Goal: Navigation & Orientation: Find specific page/section

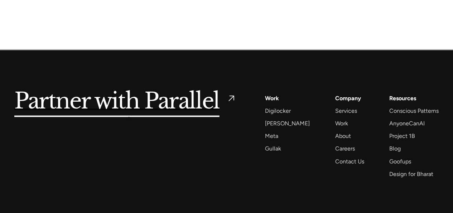
scroll to position [2113, 0]
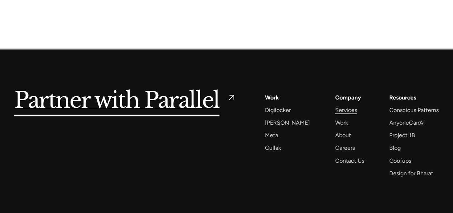
click at [335, 111] on div "Services" at bounding box center [346, 110] width 22 height 10
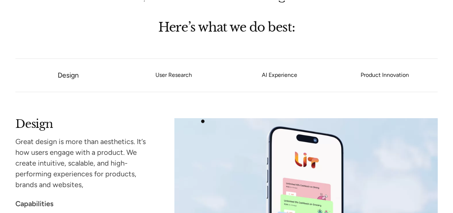
scroll to position [573, 0]
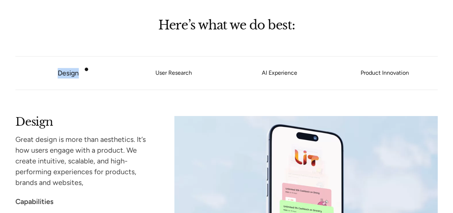
drag, startPoint x: 47, startPoint y: 71, endPoint x: 87, endPoint y: 69, distance: 39.5
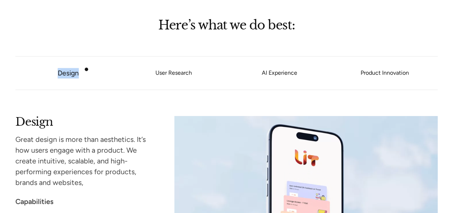
click at [87, 69] on li "Design" at bounding box center [68, 72] width 106 height 33
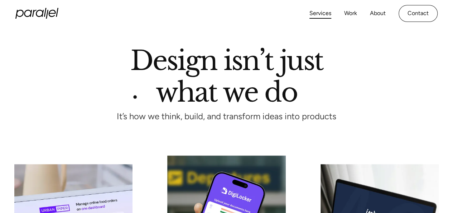
scroll to position [0, 0]
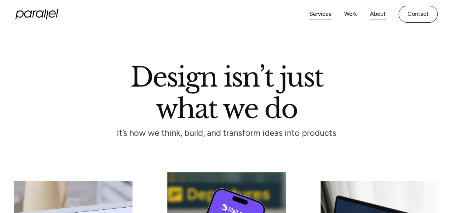
click at [377, 15] on link "About" at bounding box center [378, 14] width 16 height 10
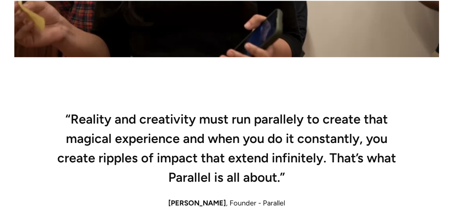
scroll to position [538, 0]
